Goal: Transaction & Acquisition: Purchase product/service

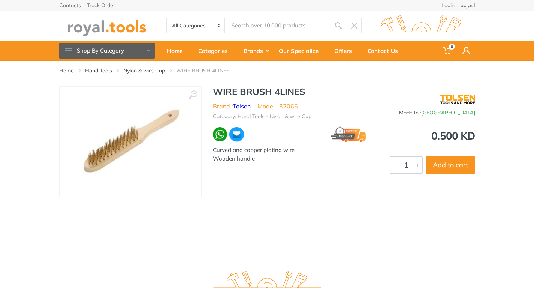
click at [118, 148] on img at bounding box center [130, 142] width 105 height 68
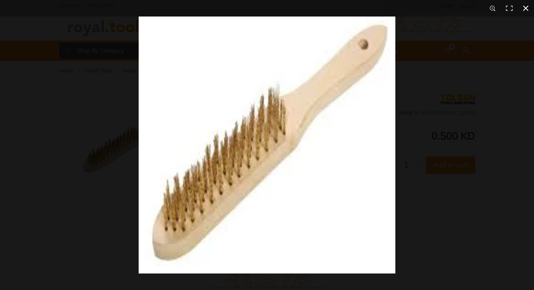
click at [63, 144] on div at bounding box center [267, 145] width 534 height 290
